Goal: Find specific page/section: Find specific page/section

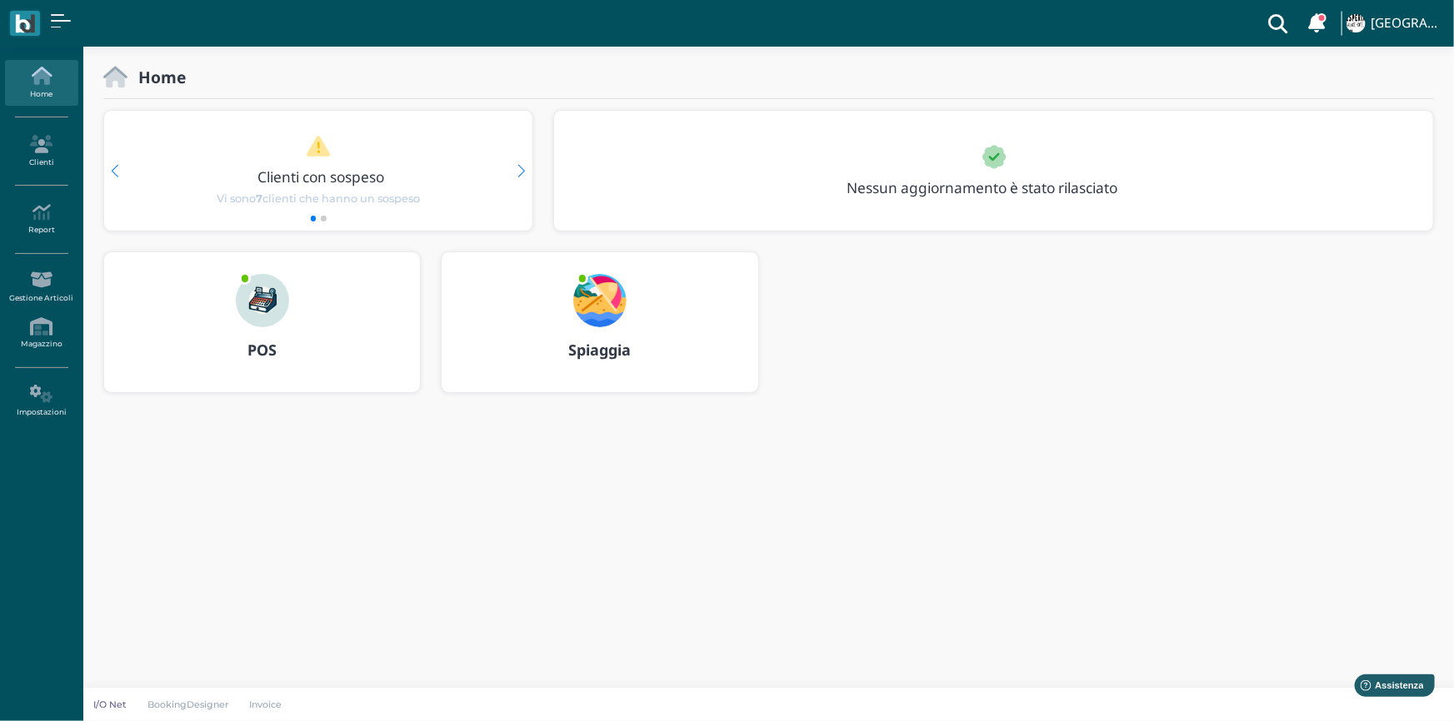
click at [258, 321] on img at bounding box center [262, 300] width 53 height 53
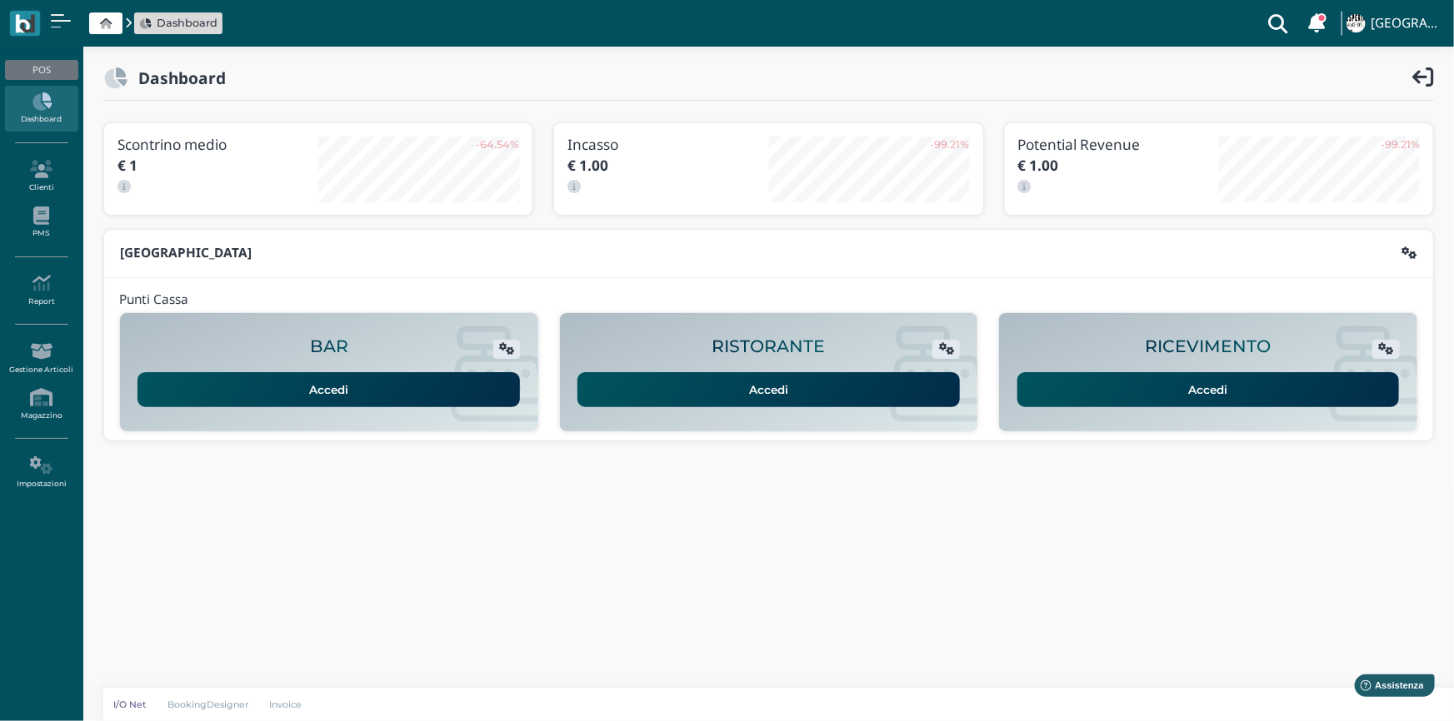
click at [1105, 394] on link "Accedi" at bounding box center [1208, 389] width 382 height 35
